Goal: Task Accomplishment & Management: Manage account settings

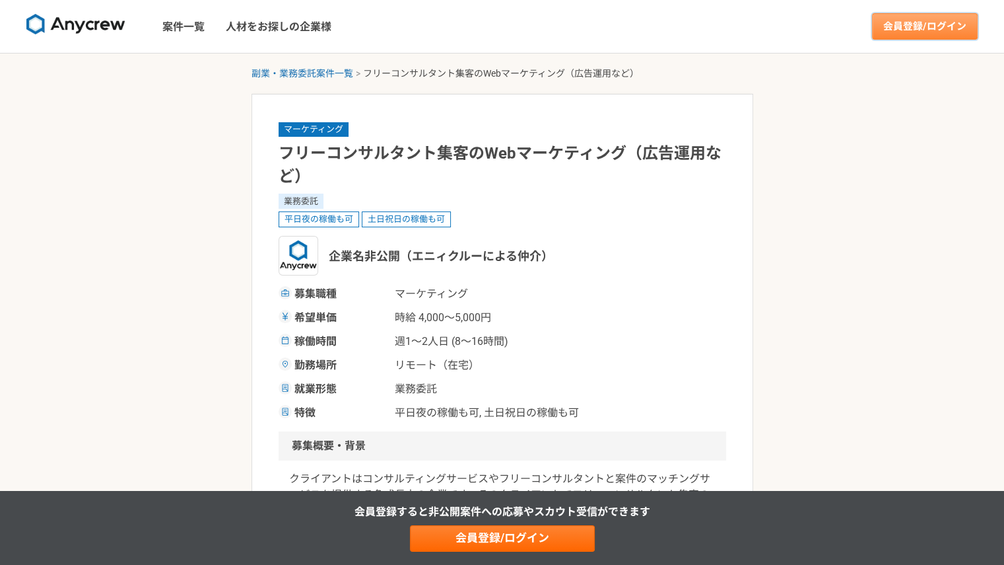
click at [924, 26] on link "会員登録/ログイン" at bounding box center [925, 26] width 106 height 26
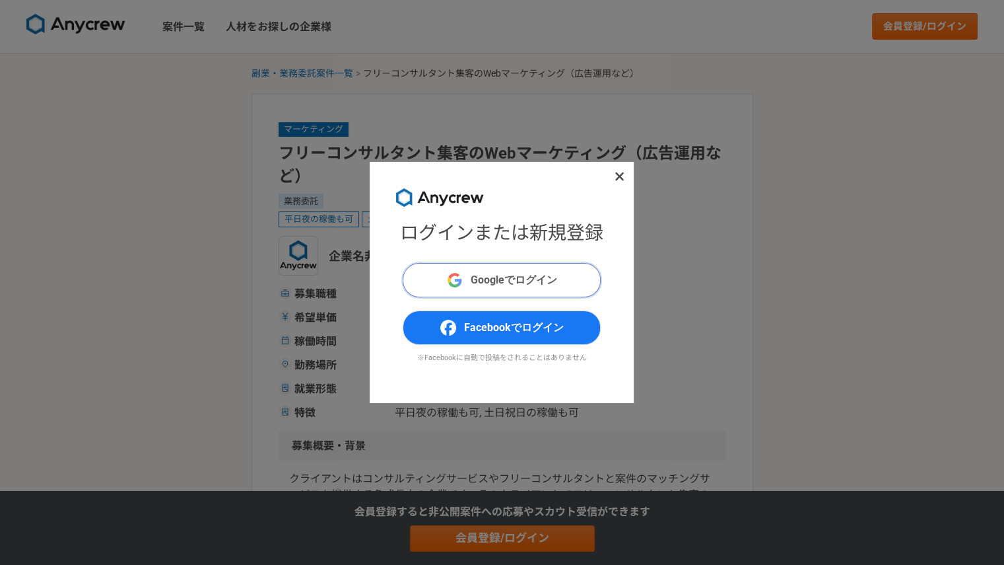
click at [541, 286] on span "Googleでログイン" at bounding box center [514, 280] width 86 height 16
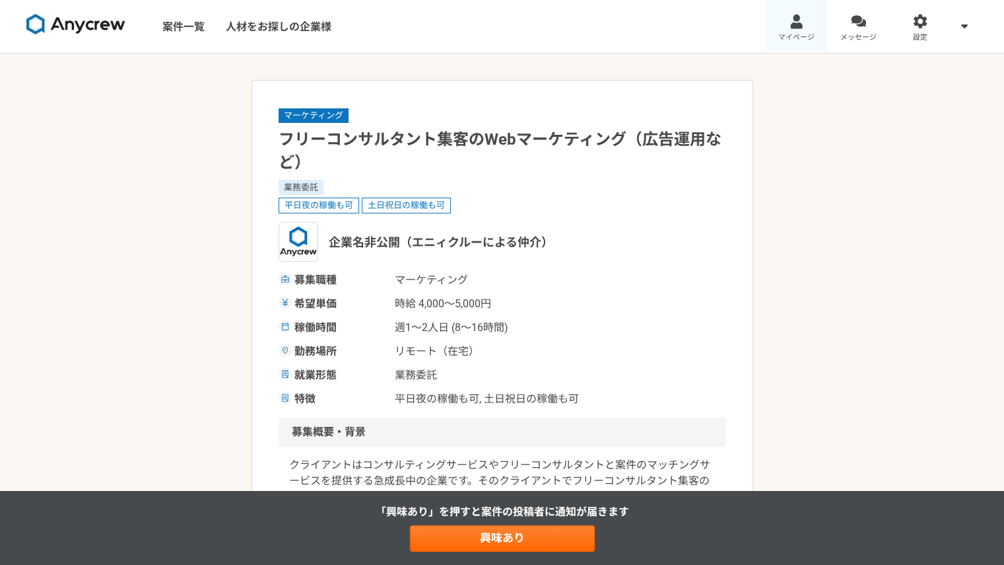
click at [793, 28] on link "マイページ" at bounding box center [797, 26] width 62 height 53
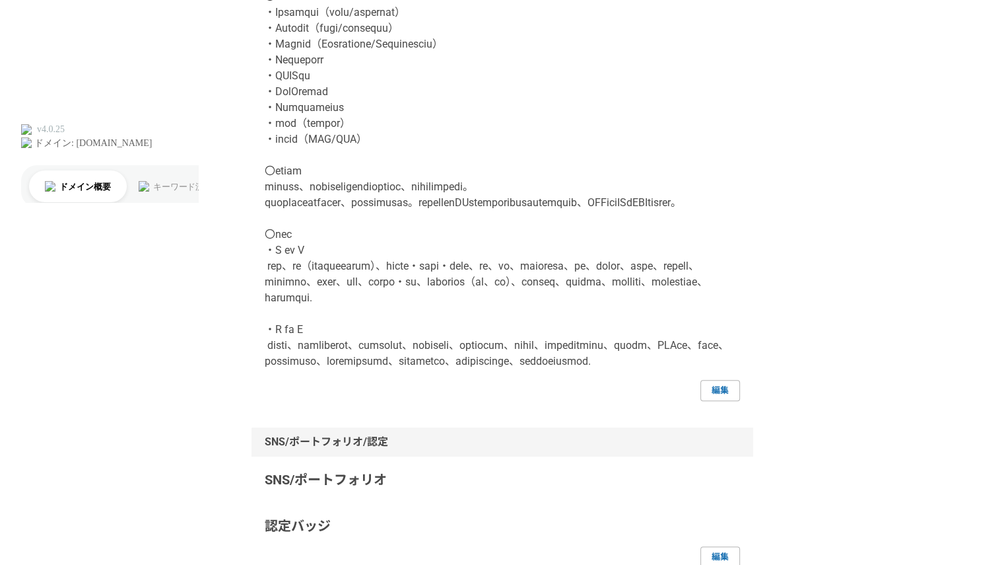
scroll to position [462, 0]
click at [710, 400] on link "編集" at bounding box center [721, 389] width 40 height 21
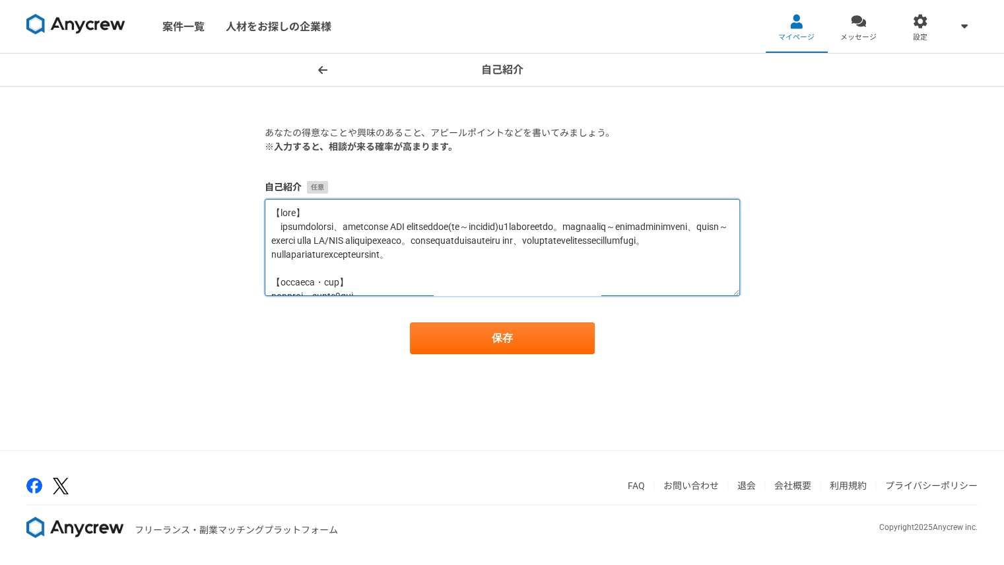
click at [524, 277] on textarea at bounding box center [502, 247] width 475 height 97
paste textarea "プランニング設計からディレクション、チューニング)に7年以上従事しています。マーケティング戦略～ゼロベースからのプランニング・アカウント設計、日々の改善～毎月…"
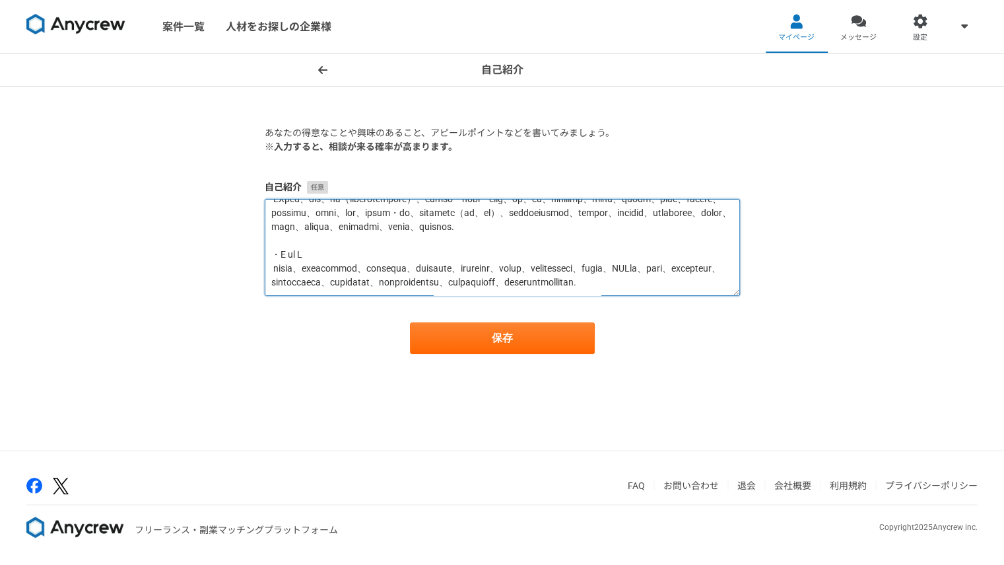
scroll to position [610, 0]
type textarea "【経歴概要】 広告代理店と事業会社にて、リスティング広告や SNS 広告を中心に広告運用(プランニング設計からディレクション、チューニング)に7年以上従事して…"
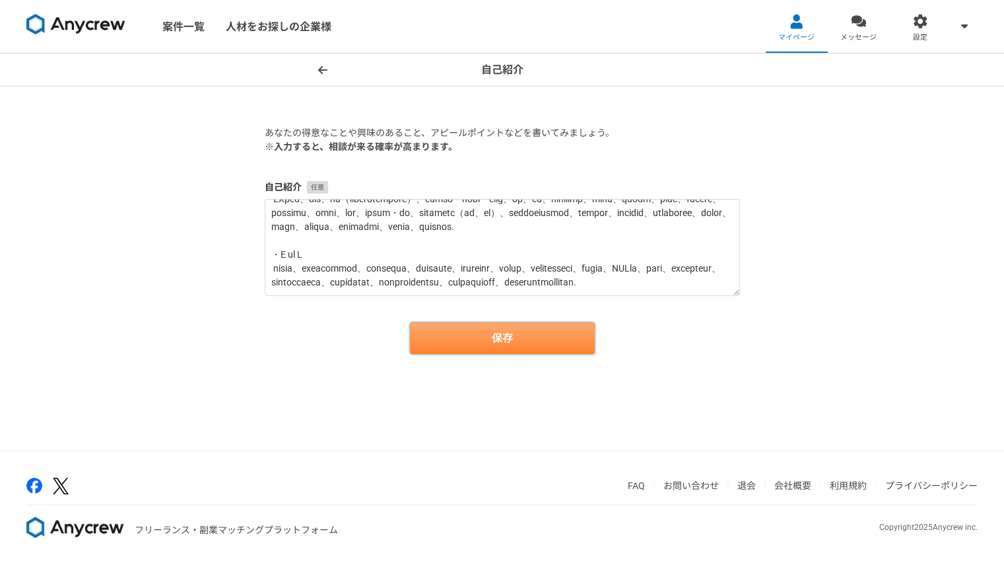
click at [458, 332] on button "保存" at bounding box center [502, 338] width 185 height 32
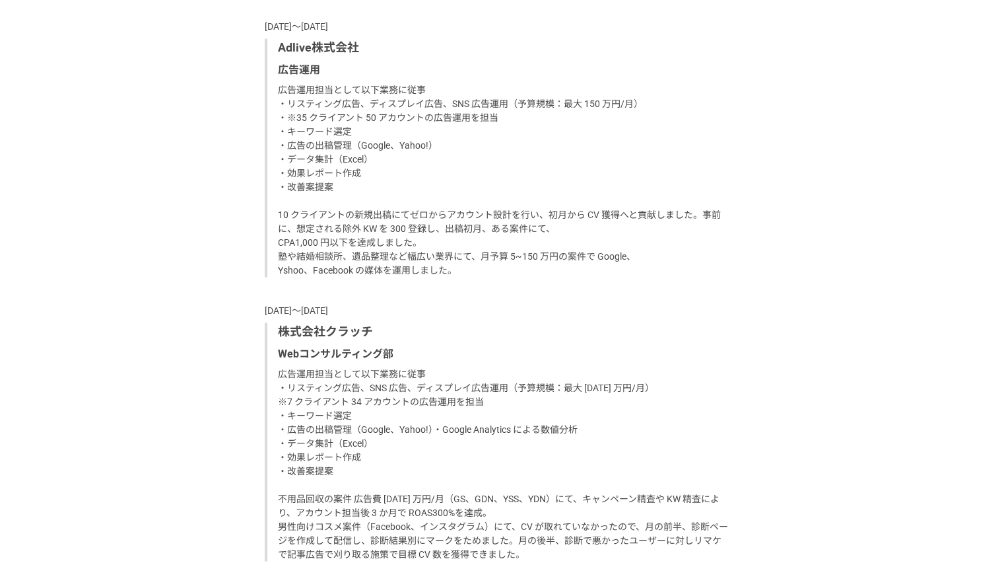
scroll to position [3103, 0]
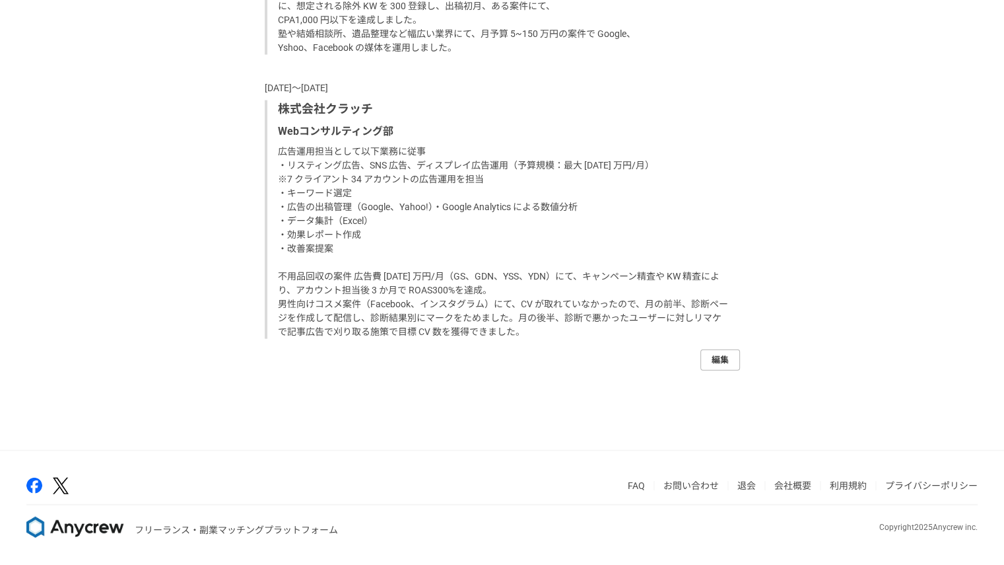
click at [717, 370] on link "編集" at bounding box center [721, 359] width 40 height 21
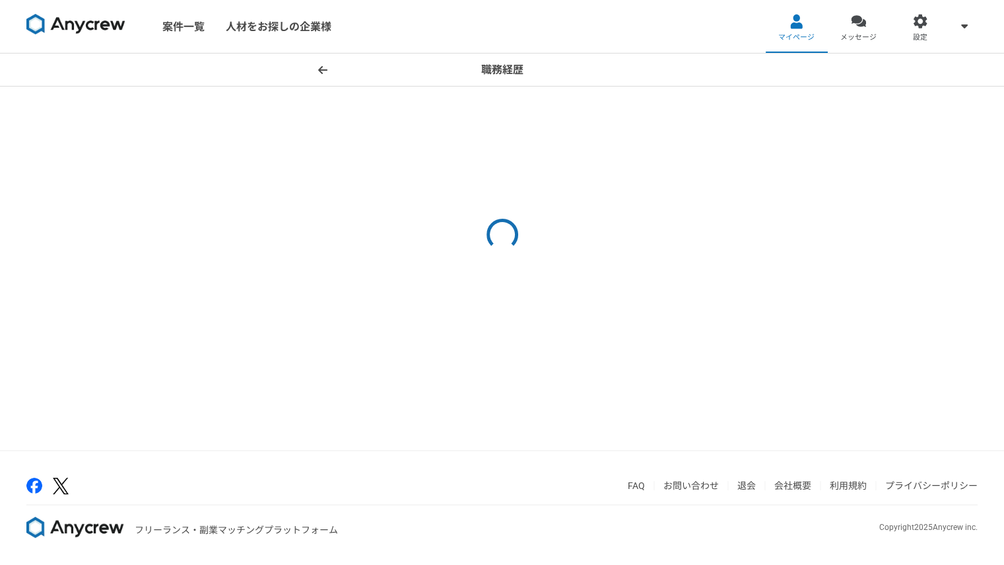
select select "2022"
select select "2019"
select select "2022"
select select "2018"
select select "2019"
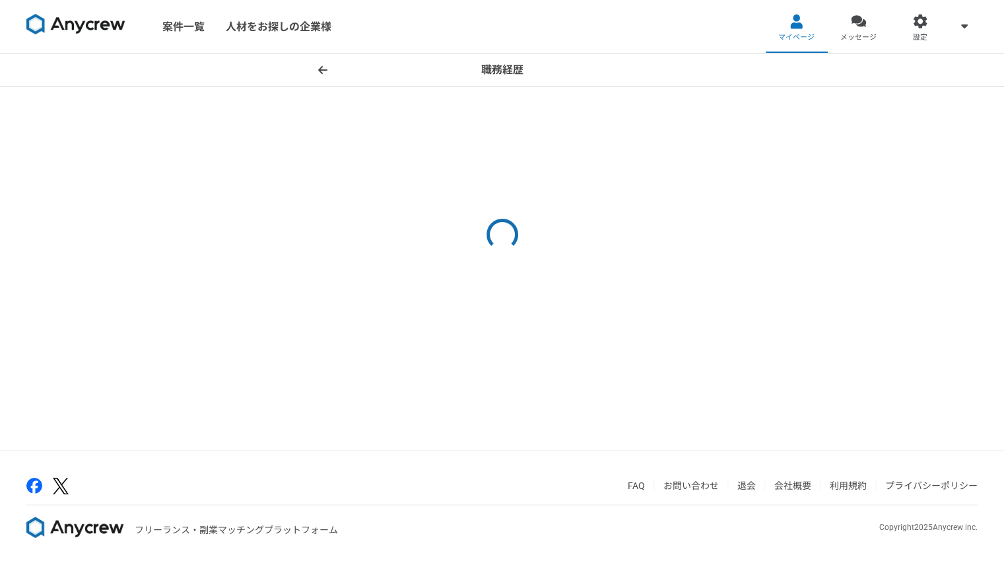
select select "2018"
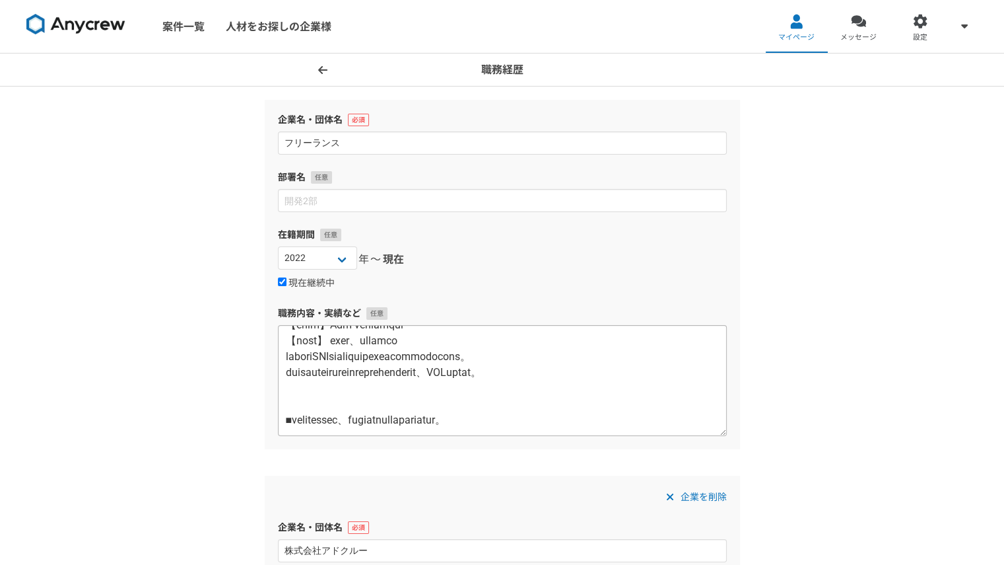
scroll to position [1125, 0]
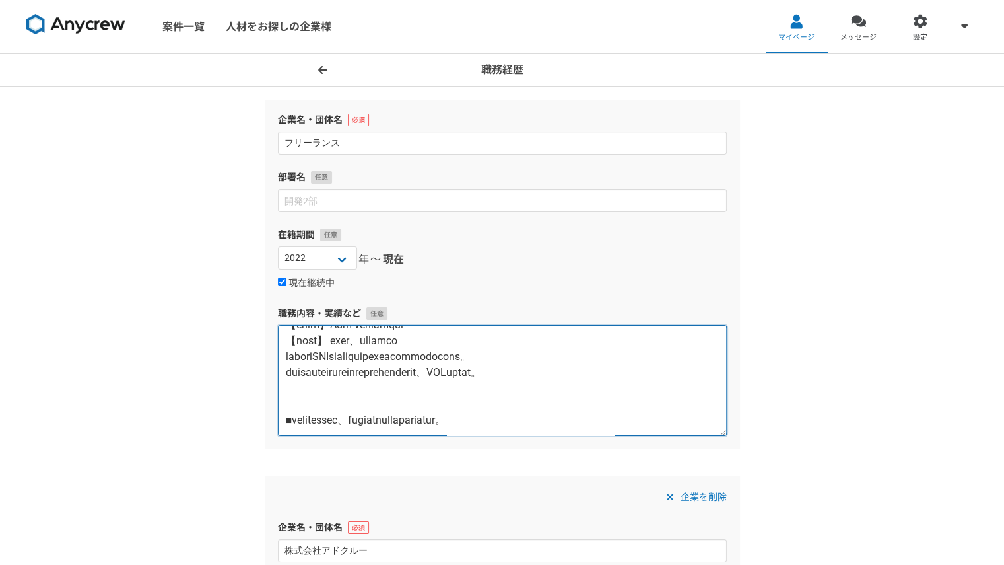
drag, startPoint x: 609, startPoint y: 406, endPoint x: 281, endPoint y: 405, distance: 328.8
click at [281, 405] on textarea at bounding box center [502, 380] width 449 height 111
paste textarea "プロジェクト：デンタルケアとマットレスの新規のプランニングから改善実行 ■契約期間： 2024年 10月 ～ 2025 年 1月(組織体制の変更により契約満了…"
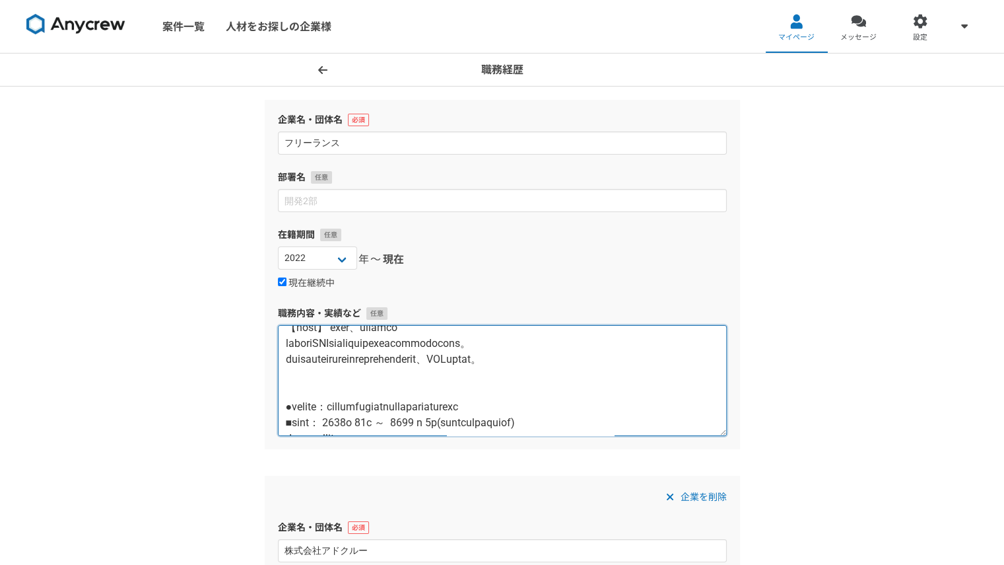
scroll to position [1012, 0]
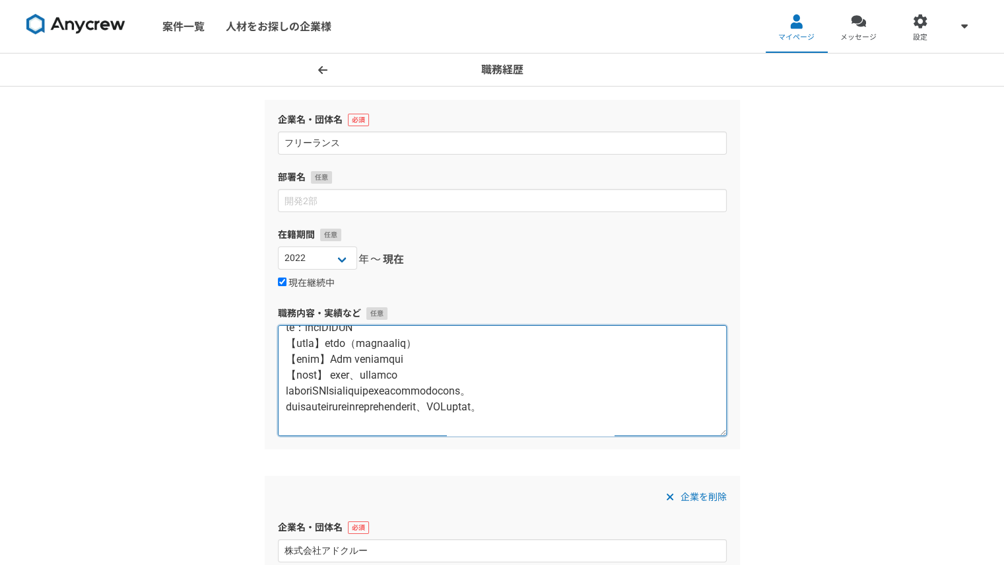
click at [311, 363] on textarea at bounding box center [502, 380] width 449 height 111
paste textarea "●プロジェクト：探偵事務所や法律事務所、害虫駆除の改善実行"
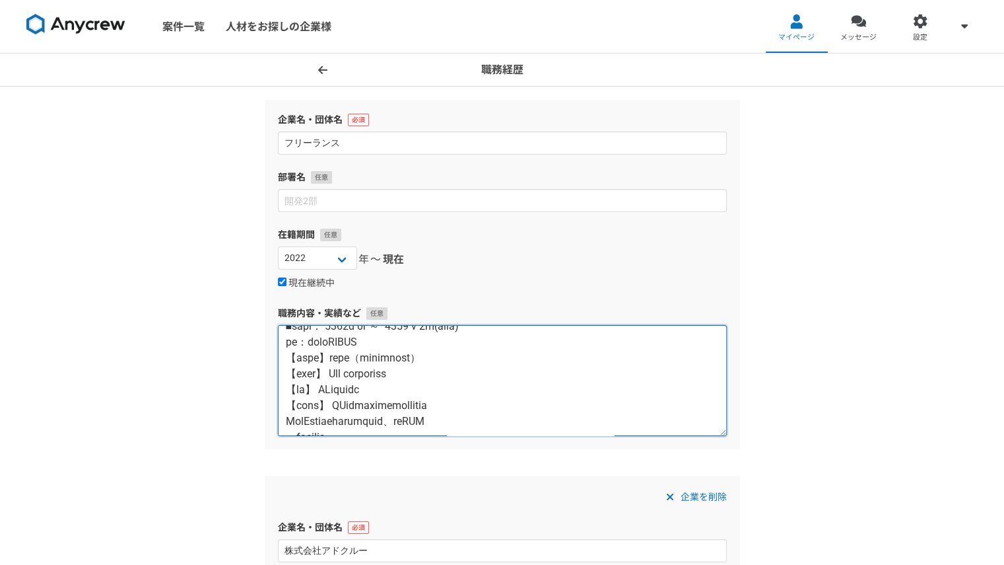
scroll to position [747, 0]
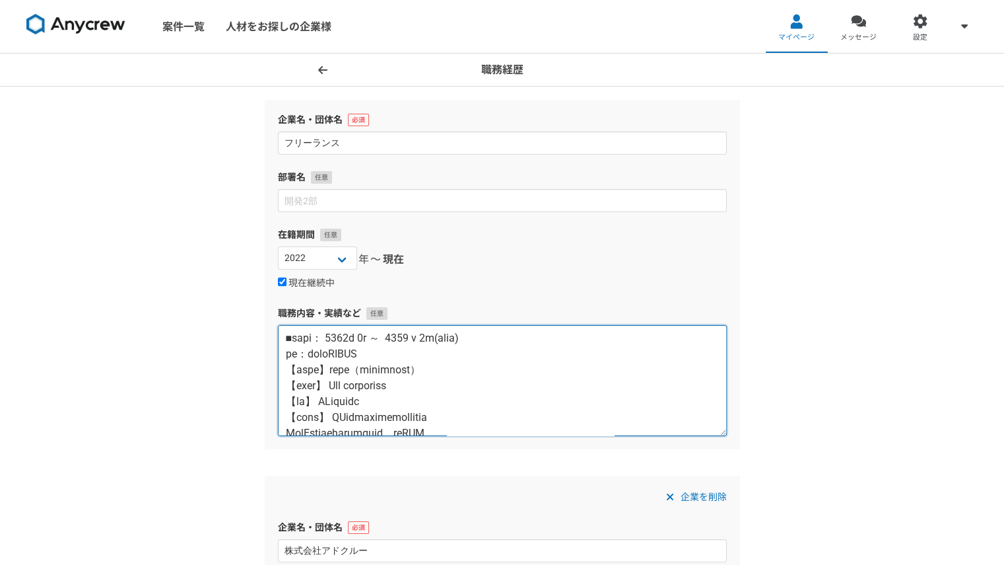
click at [317, 375] on textarea at bounding box center [502, 380] width 449 height 111
paste textarea "●プロジェクト：toBのフロントディレクション案件 新規案件から軌道に乗るまでプランニングと改善を実行。"
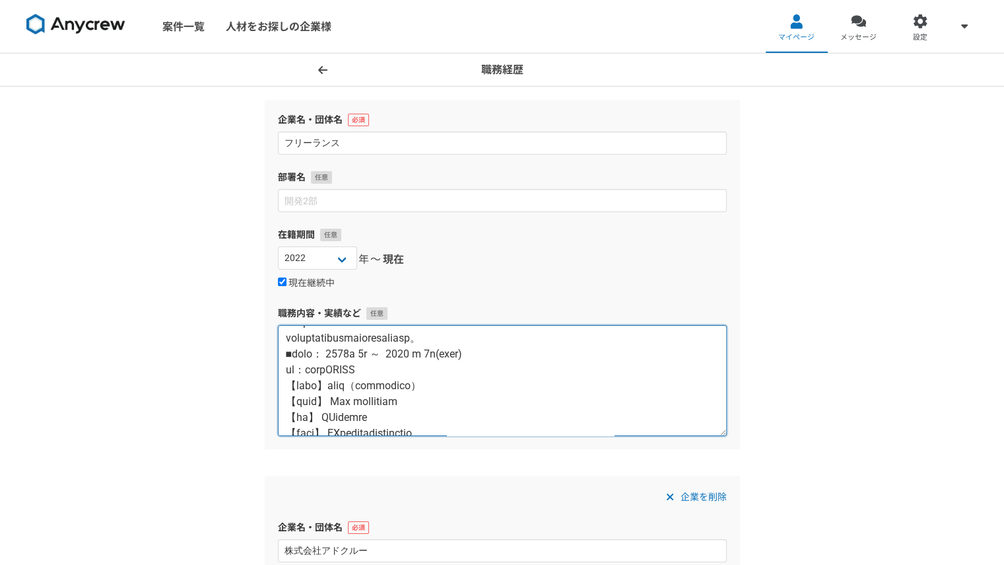
click at [342, 353] on textarea at bounding box center [502, 380] width 449 height 111
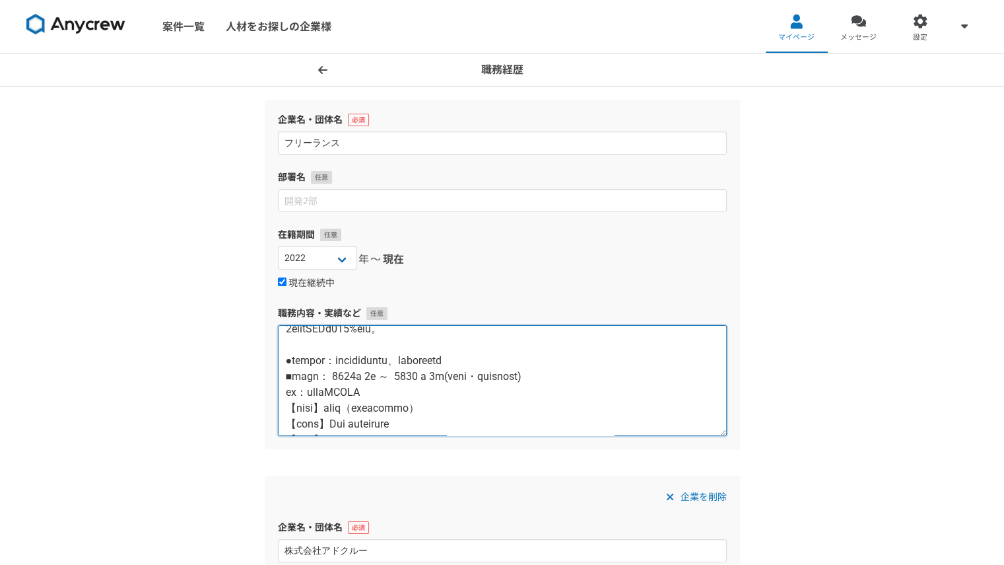
scroll to position [1012, 0]
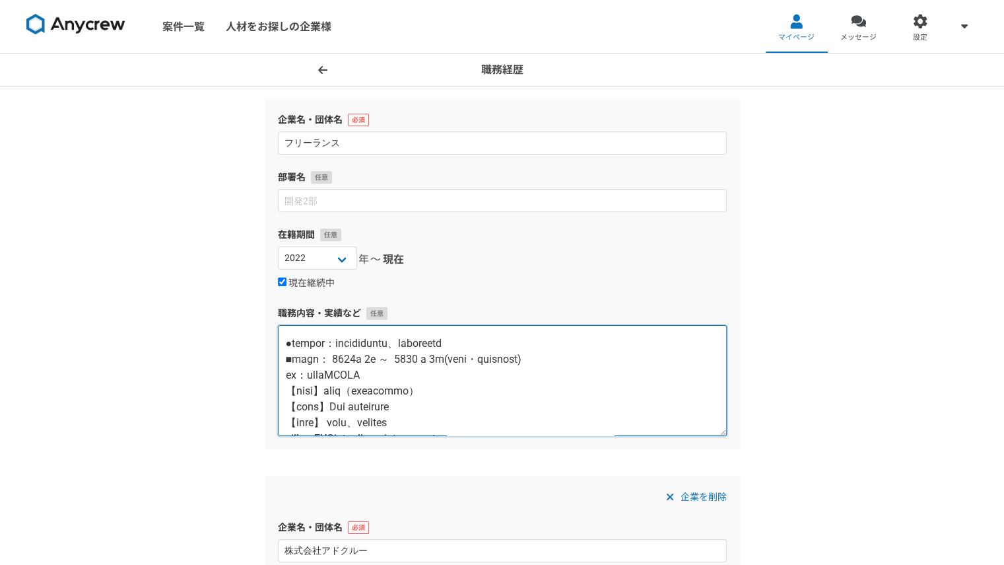
click at [367, 385] on textarea at bounding box center [502, 380] width 449 height 111
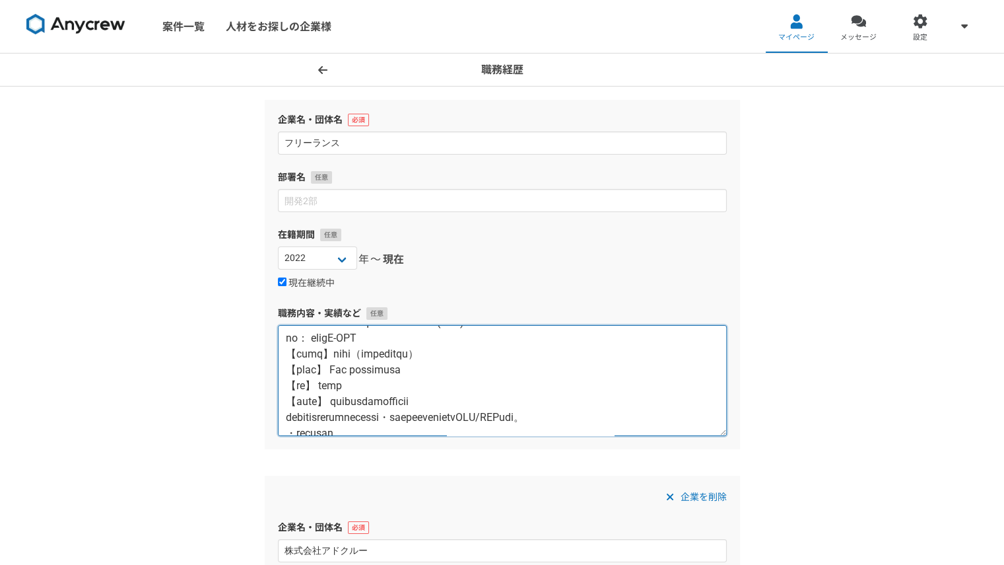
scroll to position [549, 0]
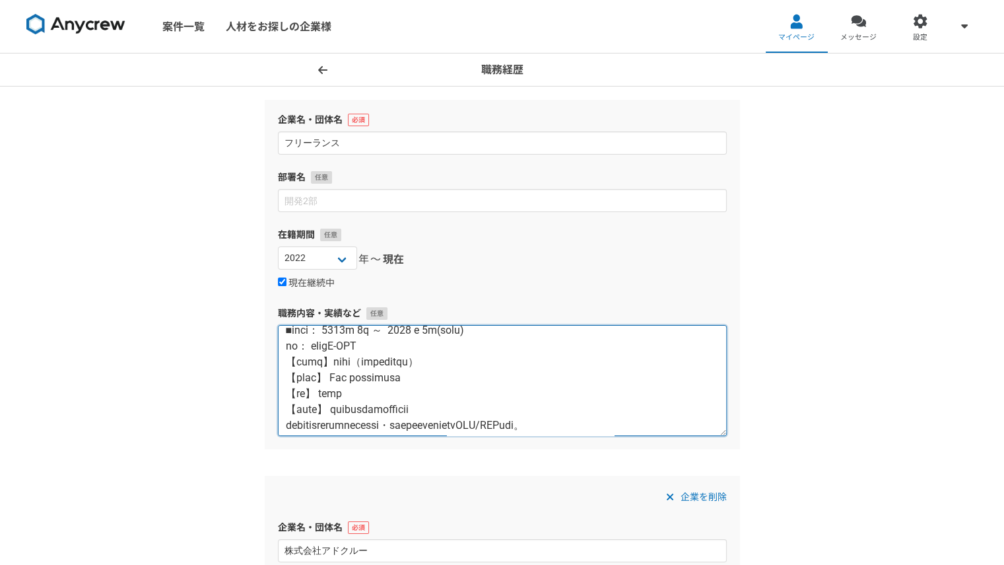
click at [304, 344] on textarea at bounding box center [502, 380] width 449 height 111
paste textarea "●プロジェクト：アプリ広告の運用案件 社員採用までのリソース補充のための案件に参画。"
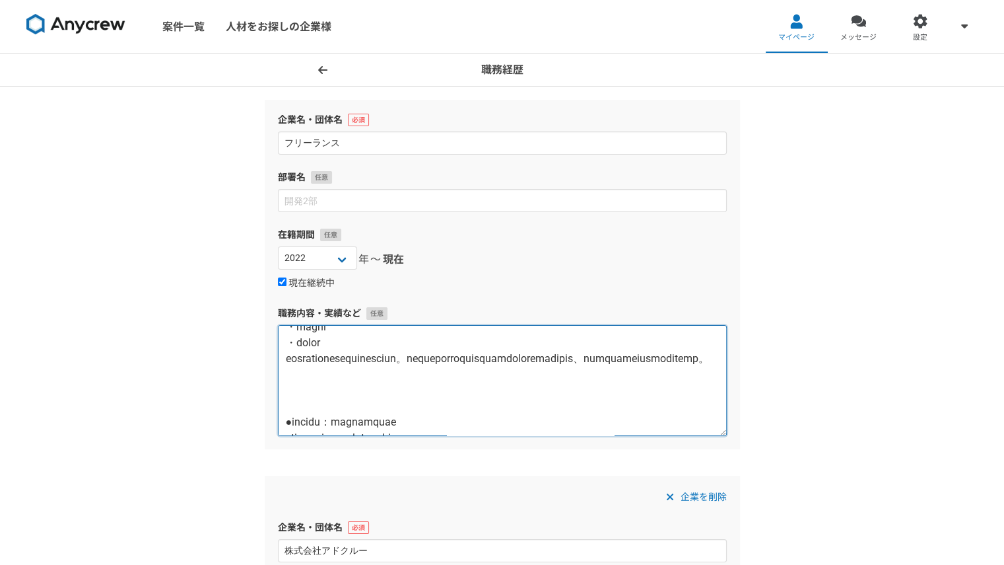
scroll to position [515, 0]
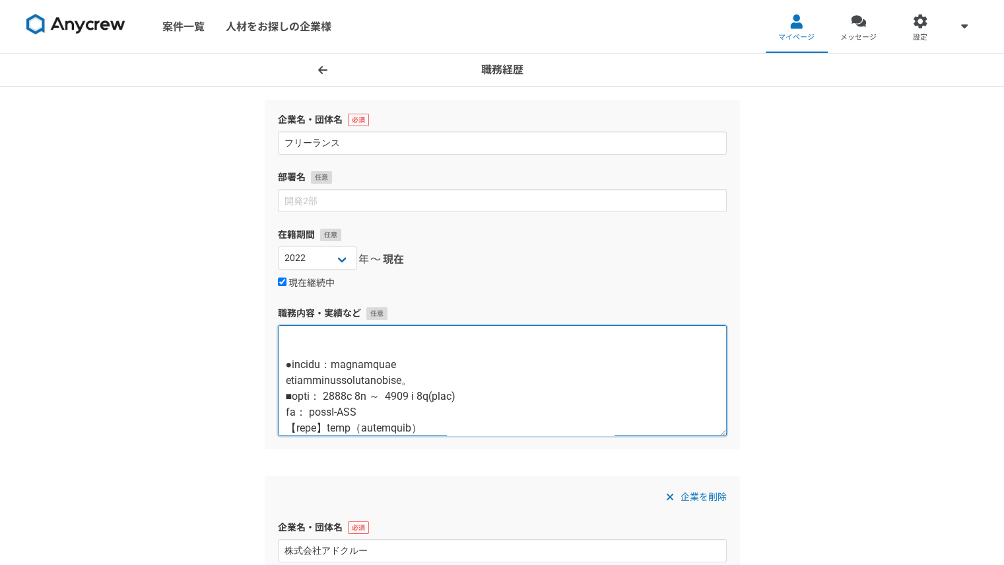
click at [340, 364] on textarea at bounding box center [502, 380] width 449 height 111
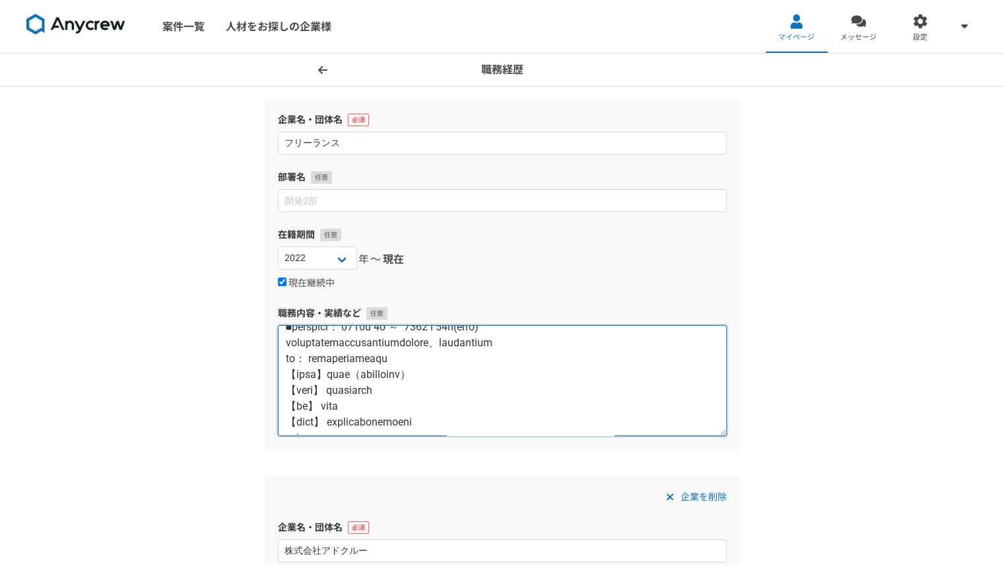
scroll to position [251, 0]
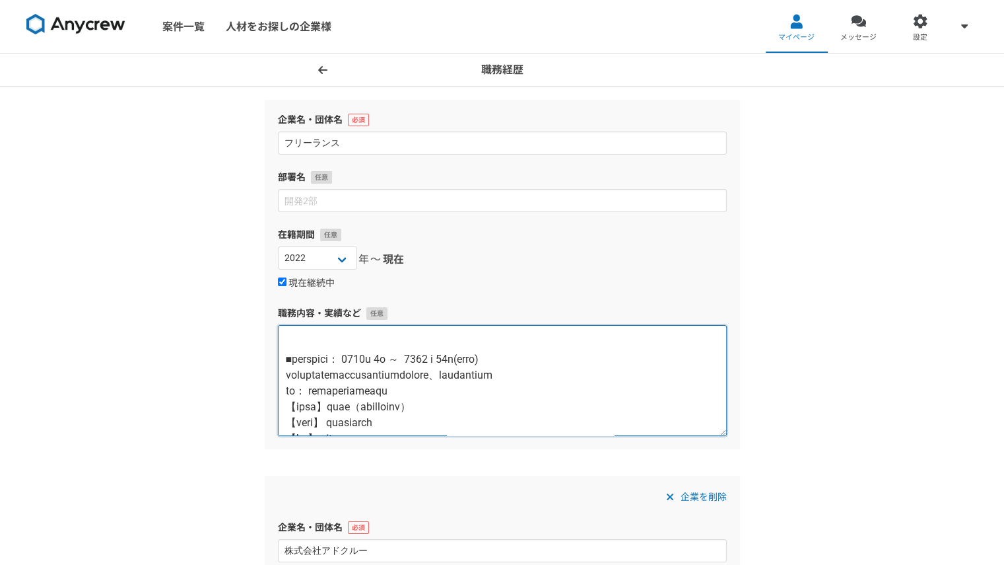
click at [318, 359] on textarea at bounding box center [502, 380] width 449 height 111
paste textarea "●プロジェクト：ブランド品売買事業インハウスの広告運用の改善案件"
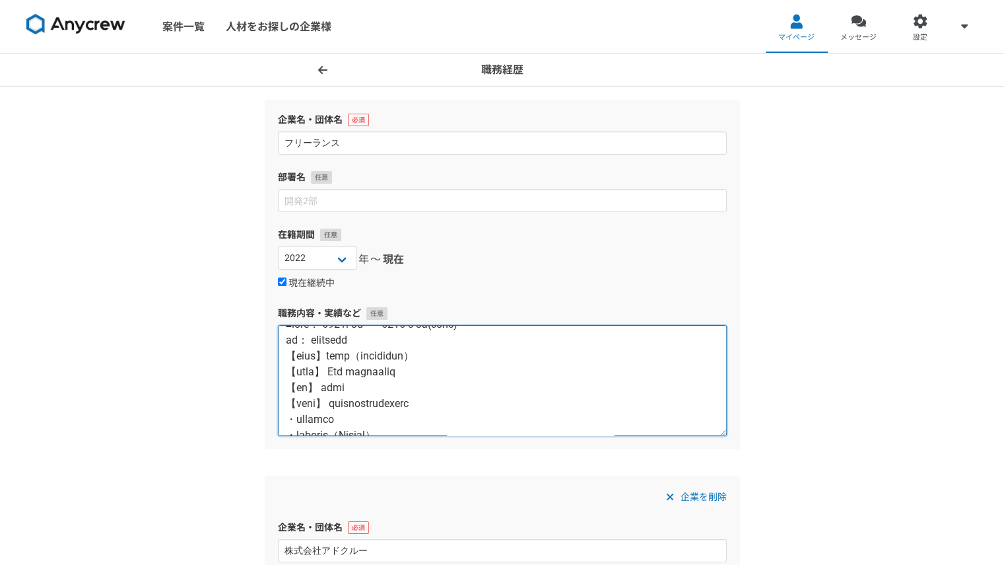
scroll to position [0, 0]
click at [290, 339] on textarea at bounding box center [502, 380] width 449 height 111
click at [285, 340] on textarea at bounding box center [502, 380] width 449 height 111
paste textarea "●プロジェクト：育毛剤のアドアフィリエイトの新規案件"
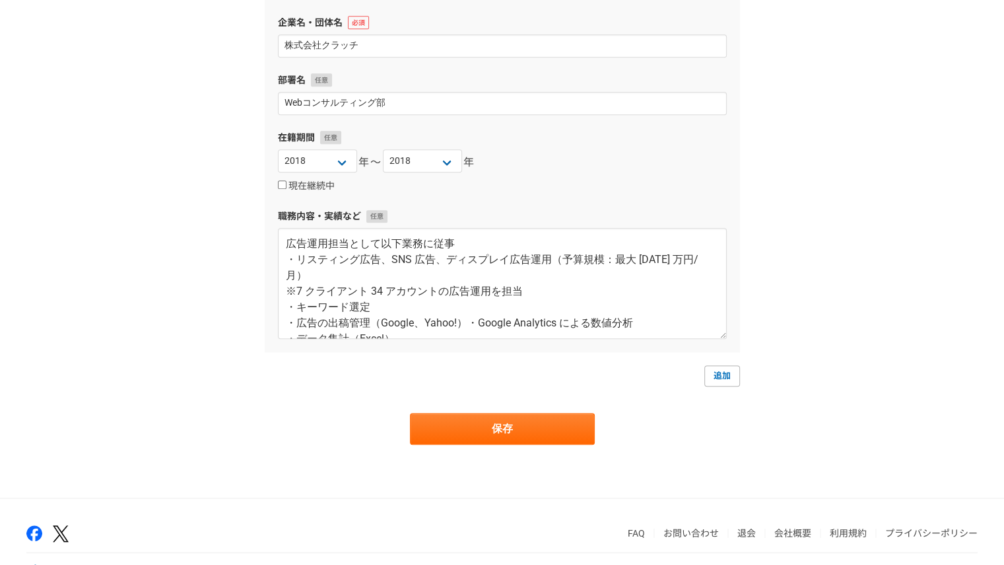
scroll to position [1365, 0]
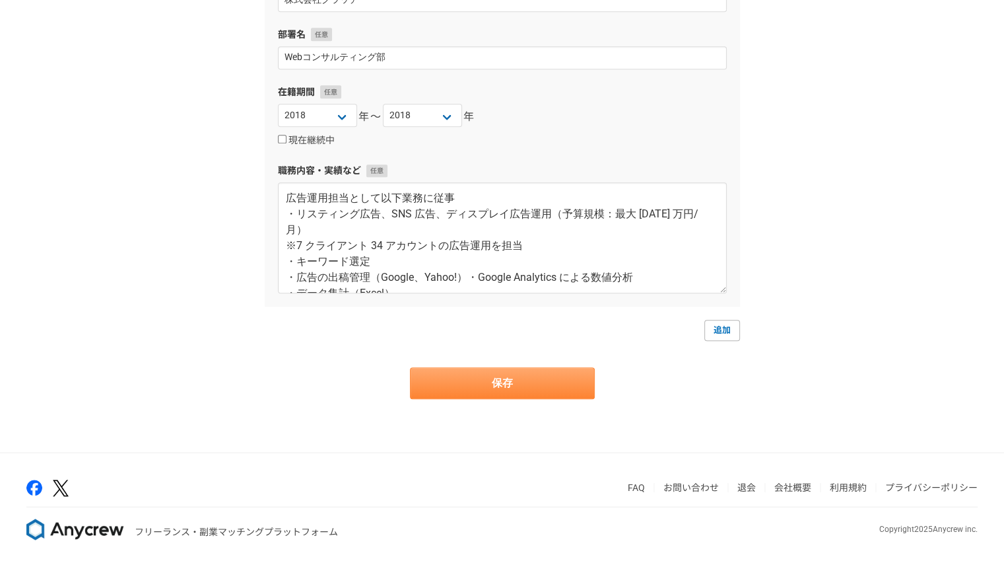
type textarea "●プロジェクト：育毛剤のアドアフィリエイトの新規案件 ■契約期間： 2022年 2月 ～ 2022 年 5月(契約満了) 社名： 株式会社ウルクス 【雇用形態…"
click at [478, 388] on button "保存" at bounding box center [502, 383] width 185 height 32
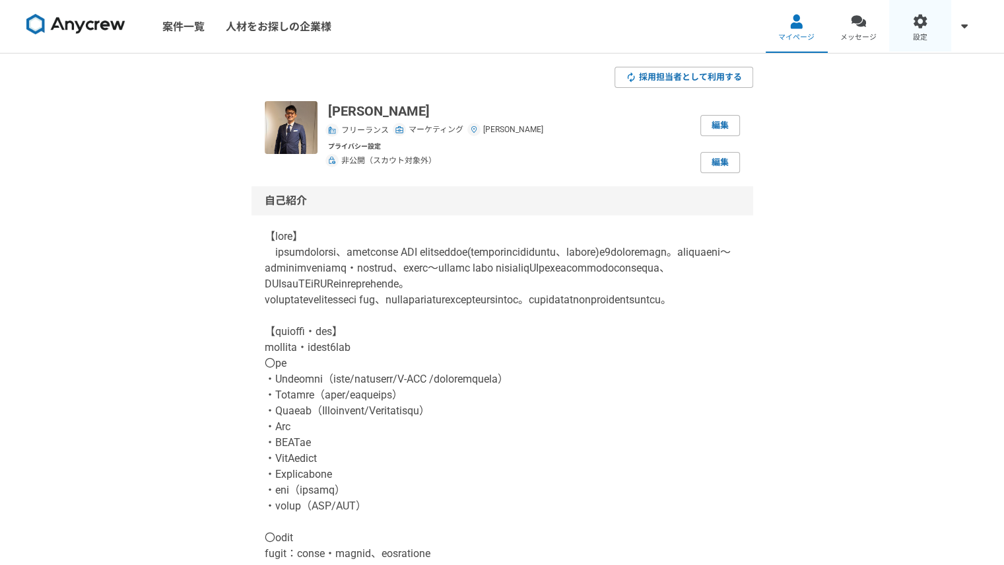
click at [927, 29] on link "設定" at bounding box center [920, 26] width 62 height 53
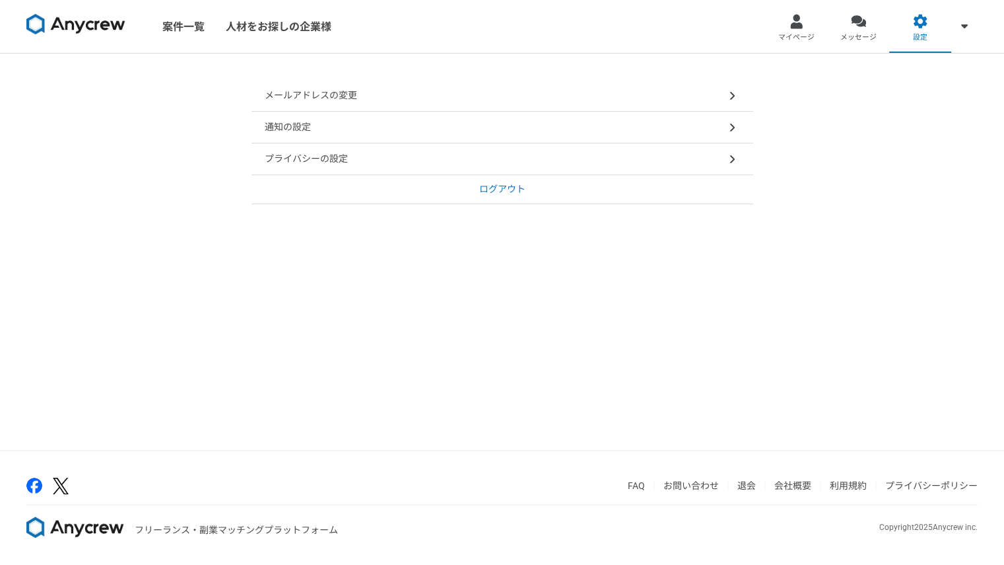
click at [673, 163] on div "プライバシーの設定" at bounding box center [503, 159] width 502 height 32
select select "closed"
click at [849, 39] on span "メッセージ" at bounding box center [859, 37] width 36 height 11
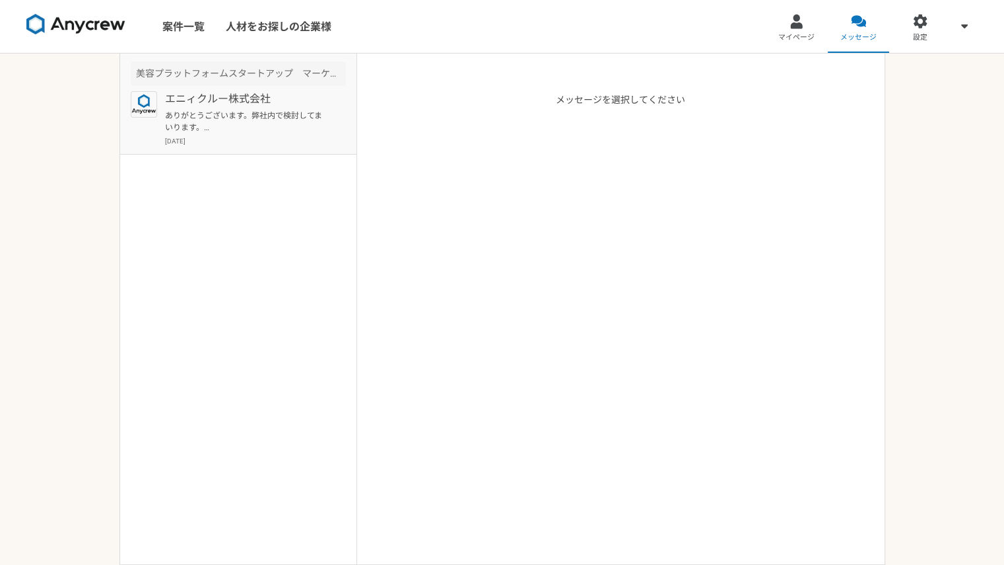
click at [303, 131] on p "ありがとうございます。弊社内で検討してまいります。 よろしくお願いいたします。" at bounding box center [246, 122] width 163 height 24
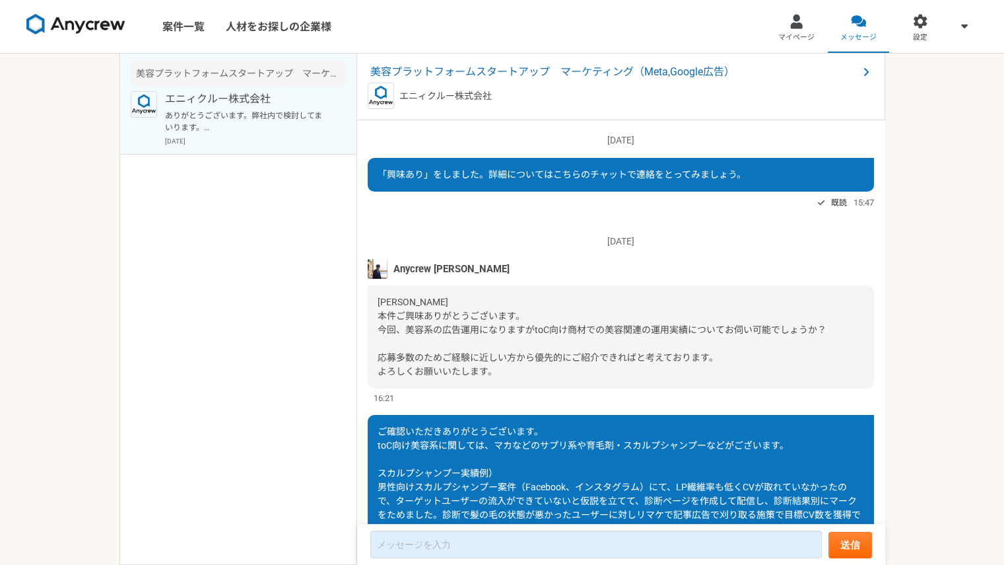
scroll to position [207, 0]
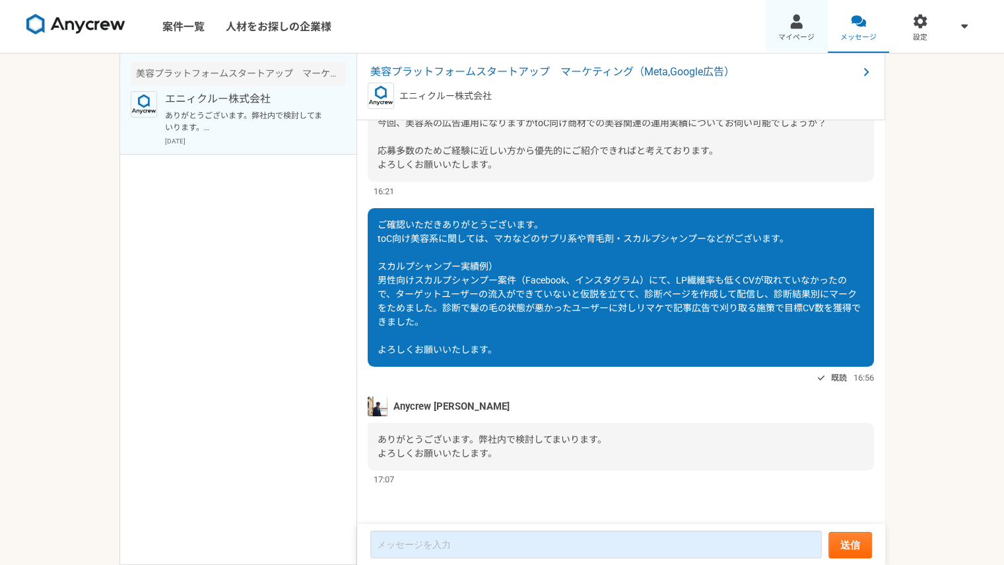
click at [805, 22] on link "マイページ" at bounding box center [797, 26] width 62 height 53
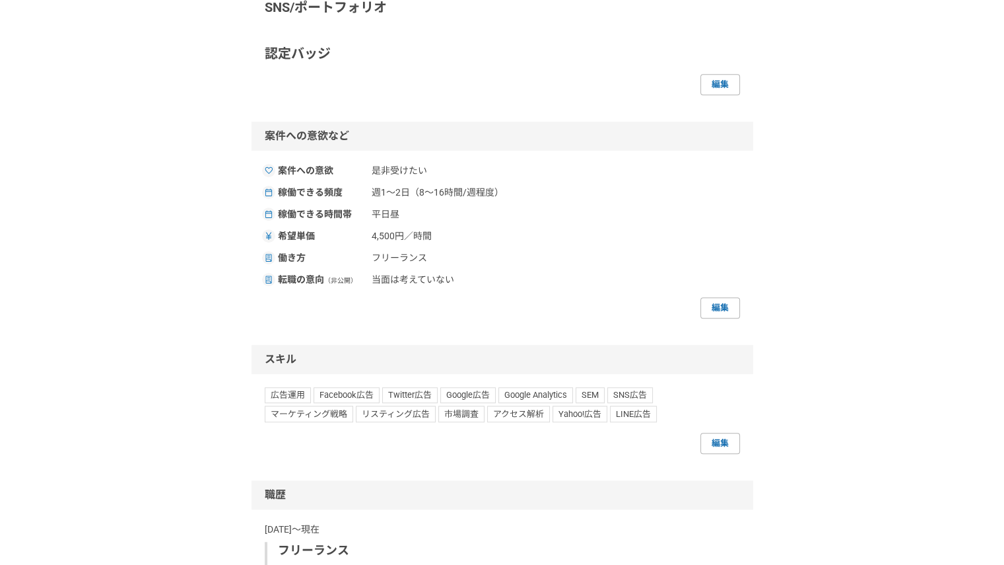
scroll to position [1056, 0]
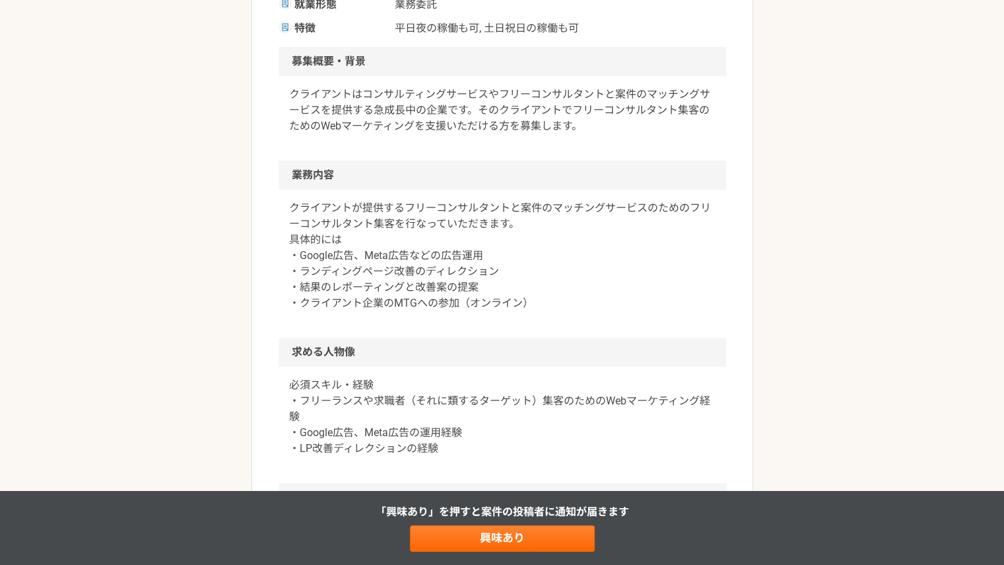
scroll to position [264, 0]
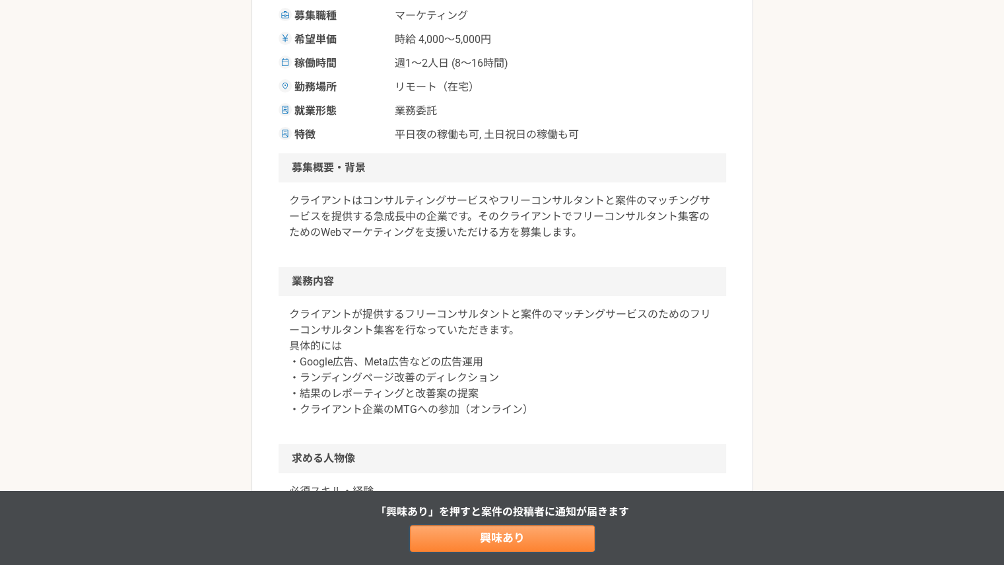
click at [516, 541] on link "興味あり" at bounding box center [502, 538] width 185 height 26
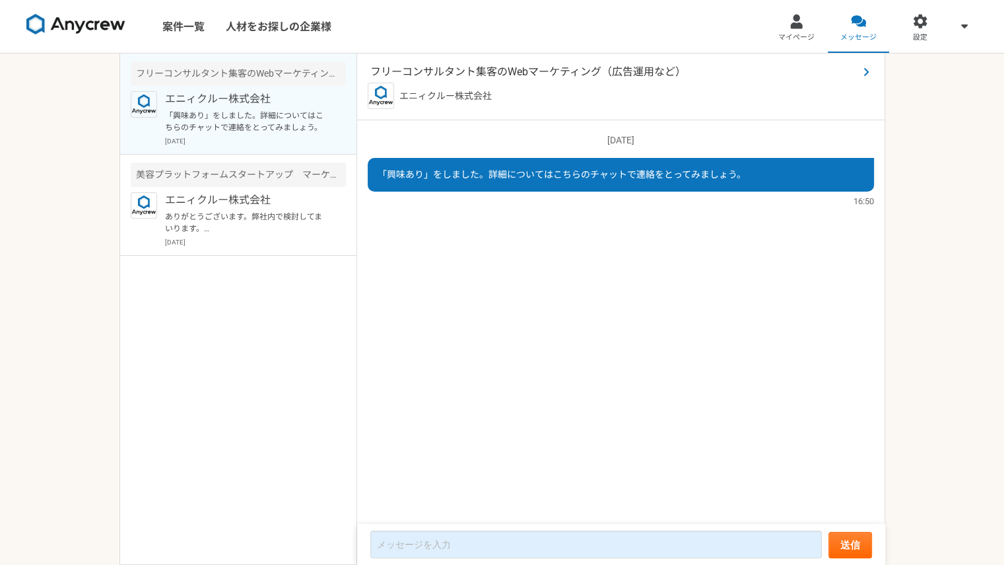
click at [555, 71] on span "フリーコンサルタント集客のWebマーケティング（広告運用など）" at bounding box center [614, 72] width 488 height 16
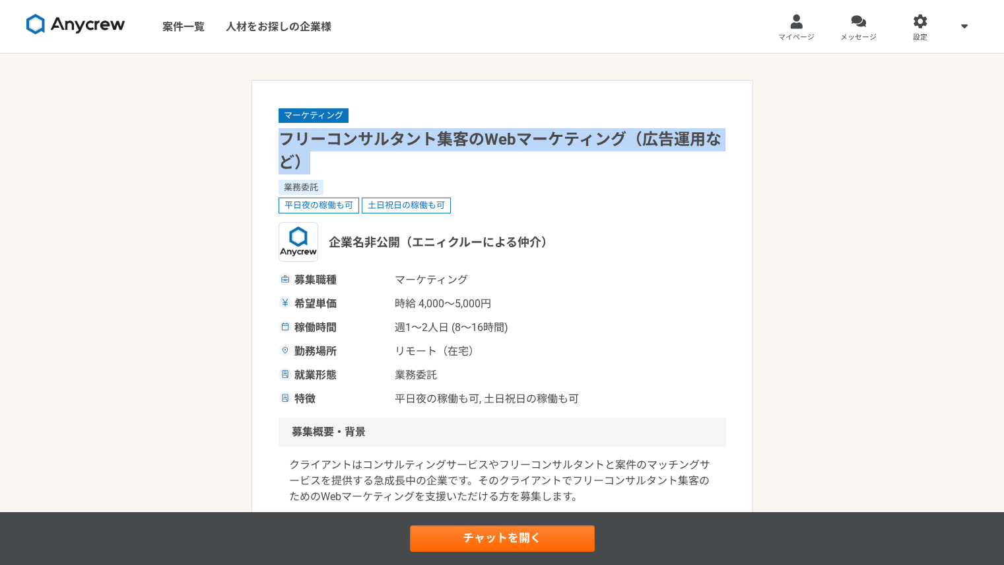
drag, startPoint x: 280, startPoint y: 134, endPoint x: 318, endPoint y: 161, distance: 46.4
click at [318, 161] on h1 "フリーコンサルタント集客のWebマーケティング（広告運用など）" at bounding box center [503, 151] width 448 height 46
copy h1 "フリーコンサルタント集客のWebマーケティング（広告運用など）"
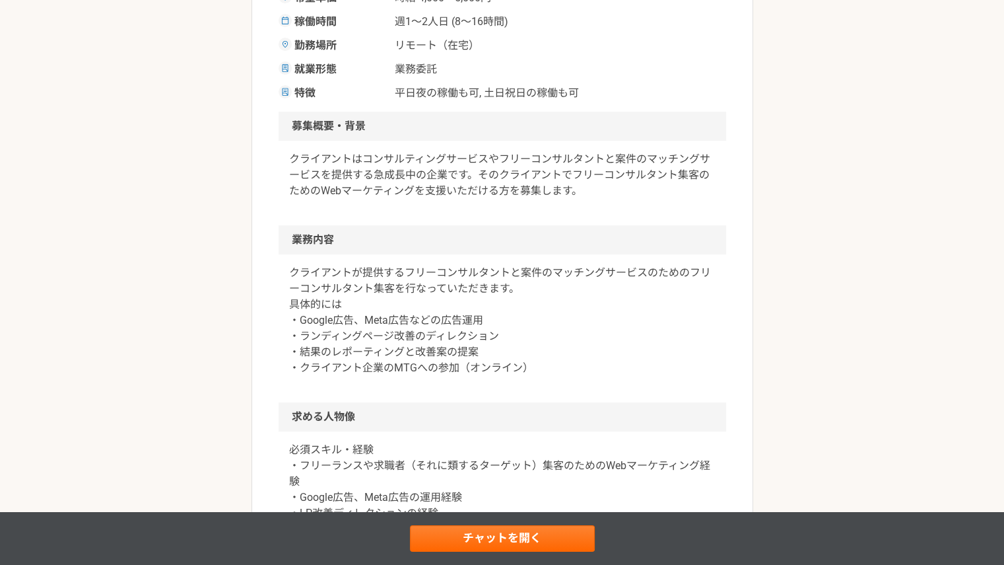
scroll to position [396, 0]
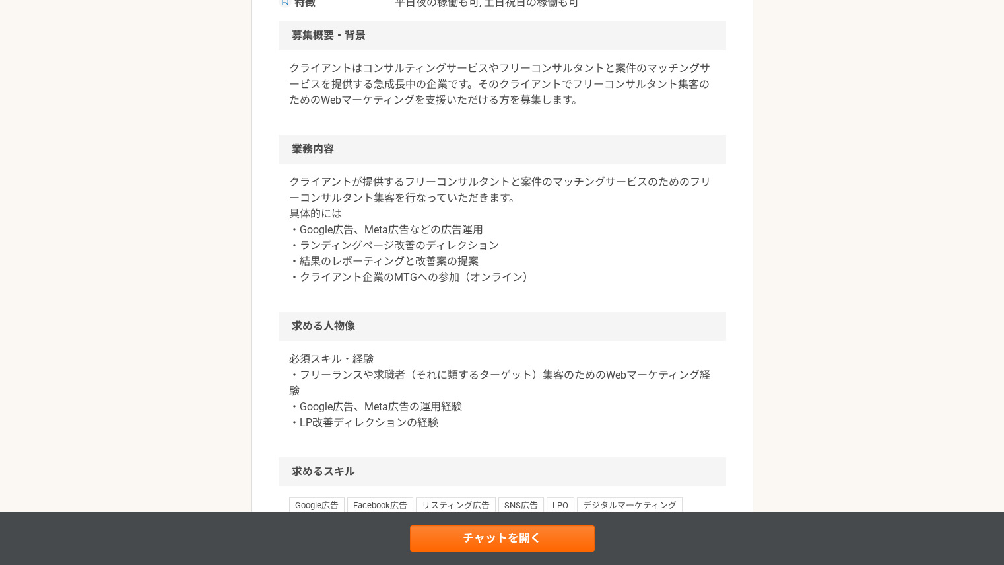
click at [471, 348] on div "必須スキル・経験 ・フリーランスや求職者（それに類するターゲット）集客のためのWebマーケティング経験 ・Google広告、Meta広告の運用経験 ・LP改善…" at bounding box center [503, 399] width 448 height 116
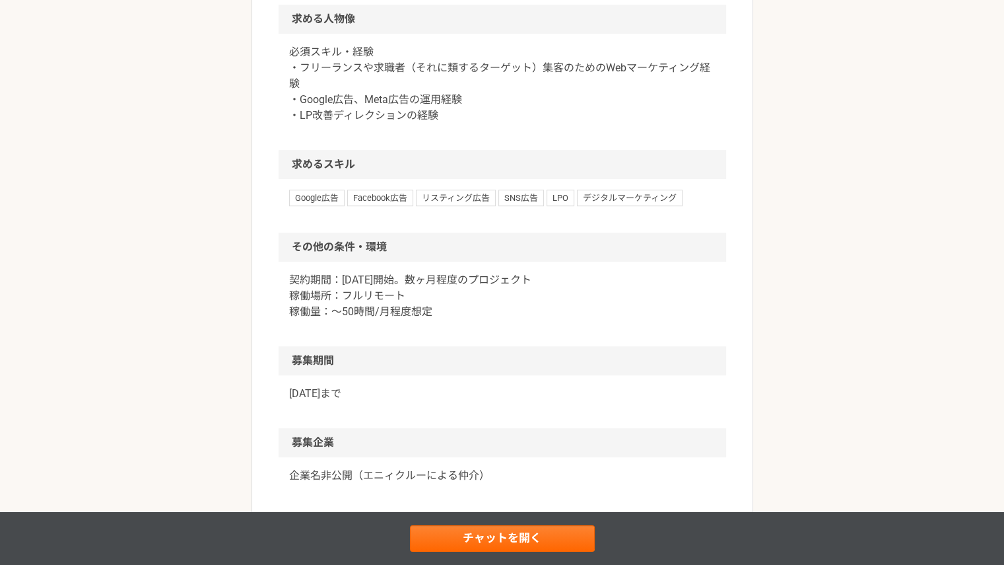
scroll to position [726, 0]
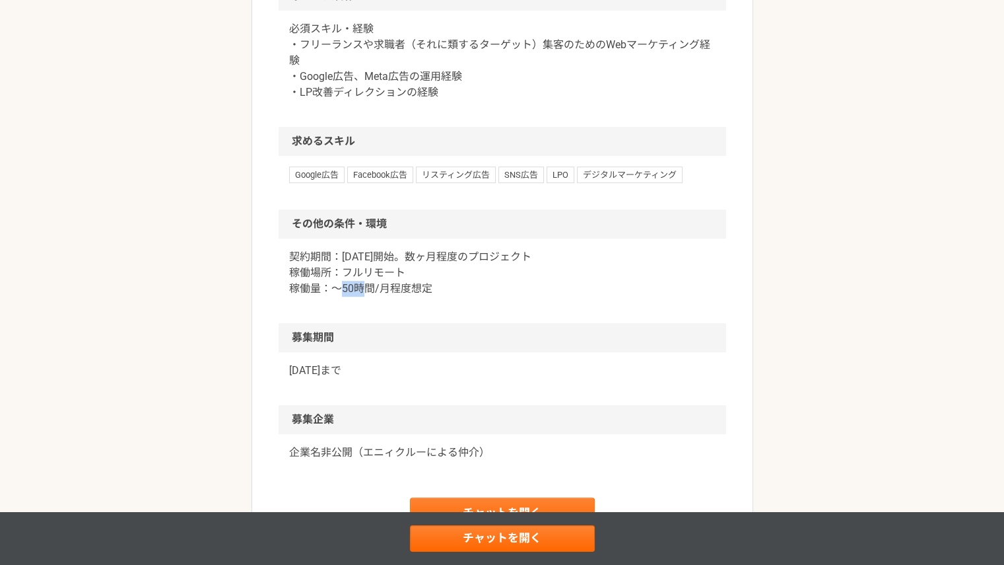
drag, startPoint x: 327, startPoint y: 306, endPoint x: 357, endPoint y: 310, distance: 29.3
click at [357, 296] on p "契約期間：[DATE]開始。数ヶ月程度のプロジェクト 稼働場所：フルリモート 稼働量：〜50時間/月程度想定" at bounding box center [502, 273] width 427 height 48
copy p "〜50"
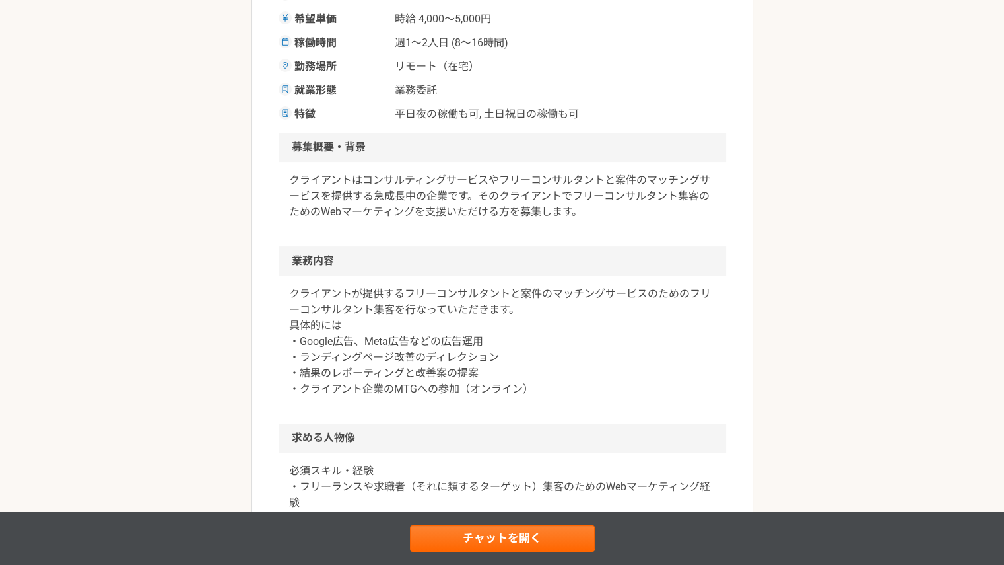
scroll to position [108, 0]
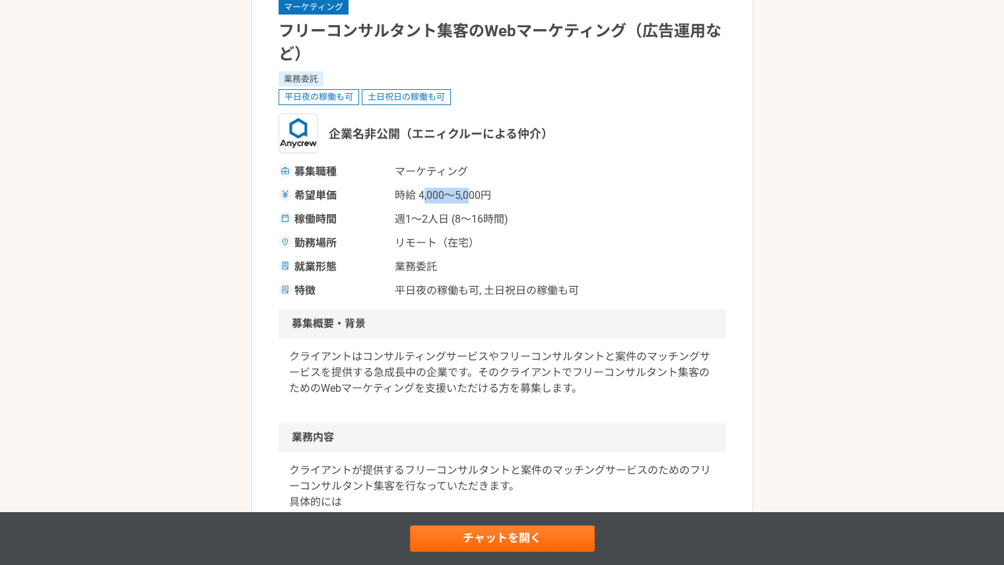
click at [470, 196] on span "時給 4,000〜5,000円" at bounding box center [461, 196] width 132 height 16
drag, startPoint x: 415, startPoint y: 199, endPoint x: 433, endPoint y: 198, distance: 17.9
click at [433, 198] on span "時給 4,000〜5,000円" at bounding box center [461, 196] width 132 height 16
click at [422, 198] on span "時給 4,000〜5,000円" at bounding box center [461, 196] width 132 height 16
drag, startPoint x: 420, startPoint y: 198, endPoint x: 497, endPoint y: 198, distance: 76.6
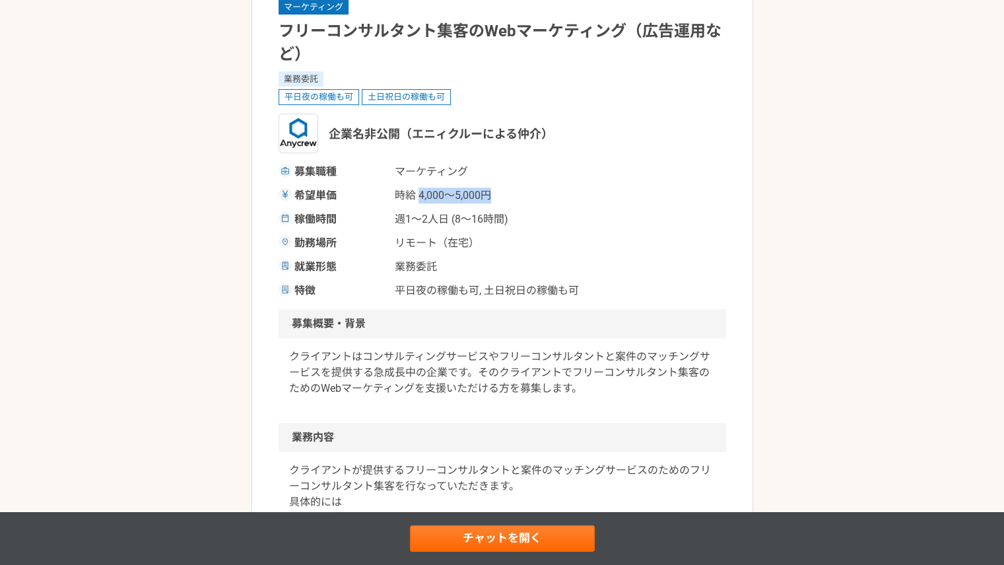
click at [497, 198] on span "時給 4,000〜5,000円" at bounding box center [461, 196] width 132 height 16
copy span "4,000〜5,000円"
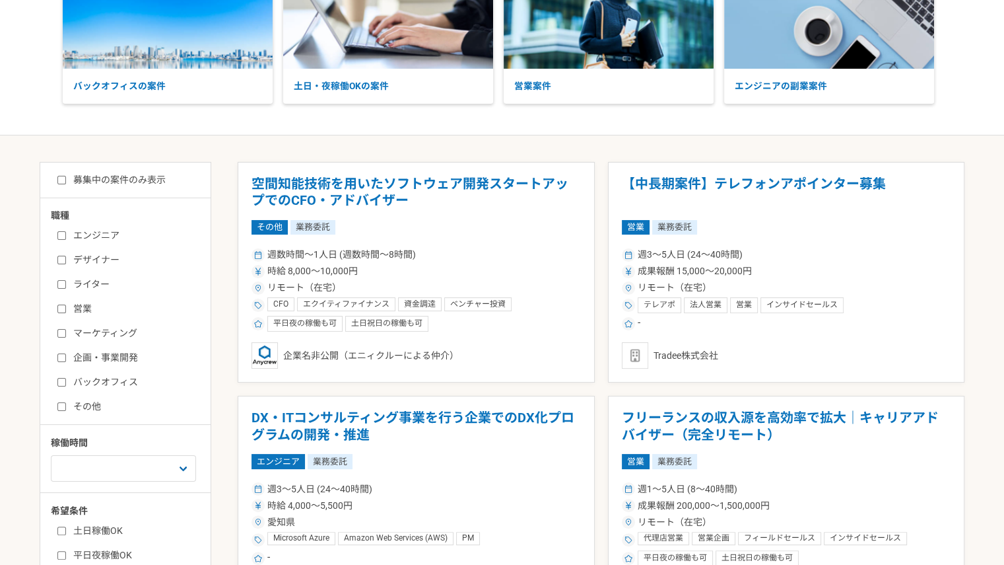
scroll to position [132, 0]
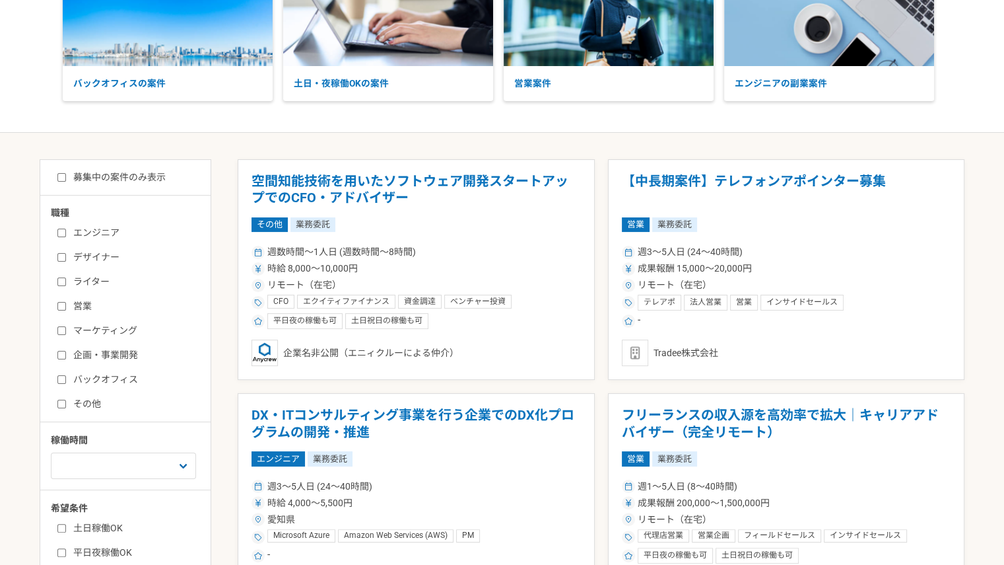
click at [65, 331] on input "マーケティング" at bounding box center [61, 330] width 9 height 9
checkbox input "true"
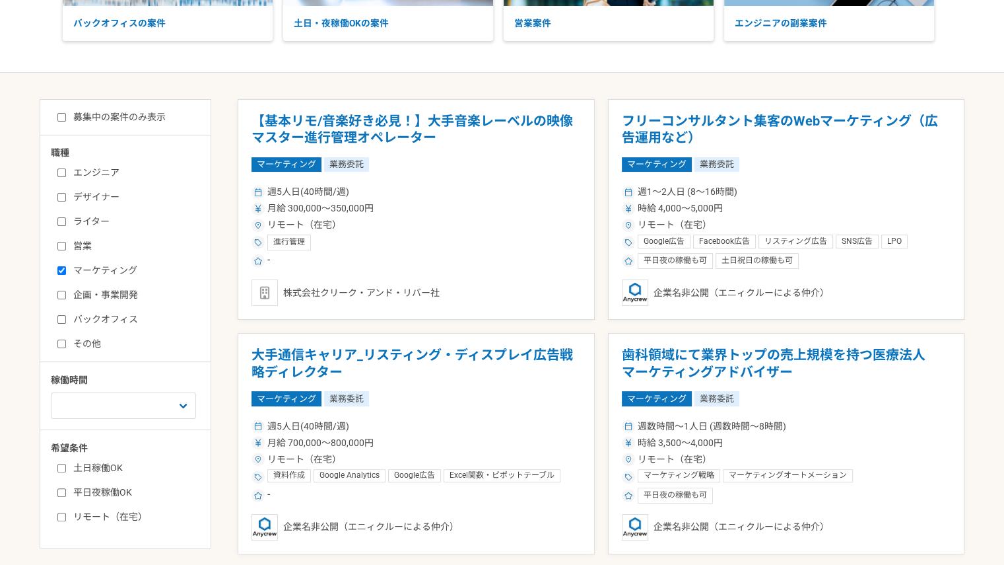
scroll to position [330, 0]
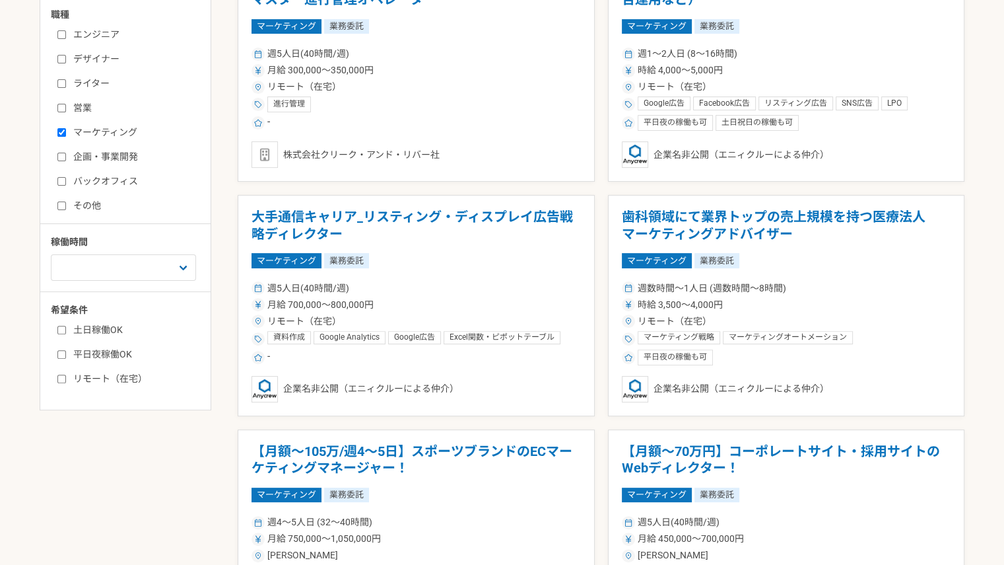
click at [61, 377] on input "リモート（在宅）" at bounding box center [61, 378] width 9 height 9
checkbox input "true"
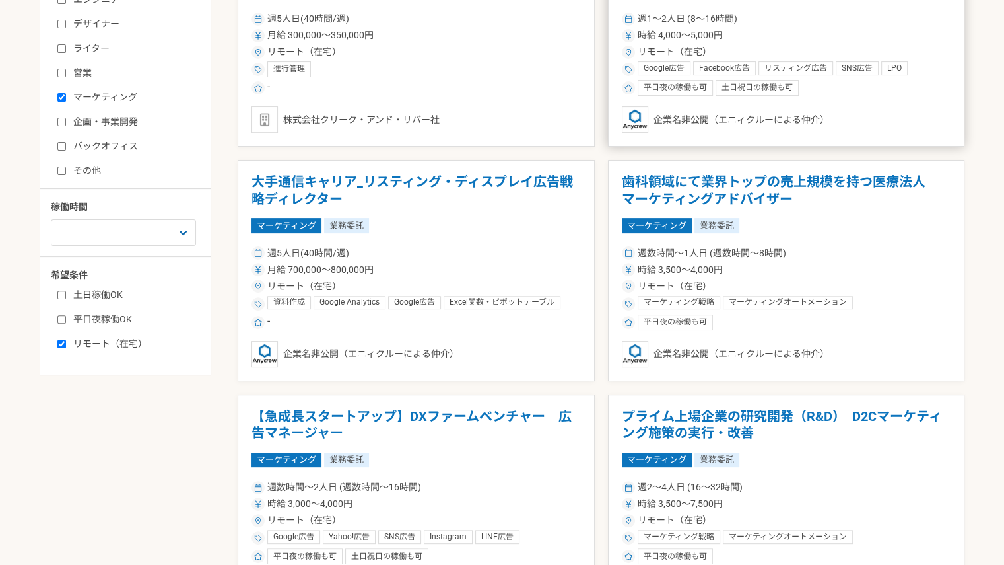
scroll to position [291, 0]
